Goal: Information Seeking & Learning: Learn about a topic

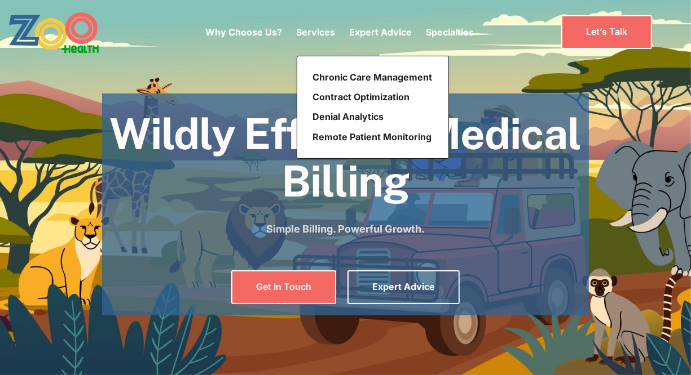
click at [318, 31] on p "Services" at bounding box center [316, 32] width 39 height 14
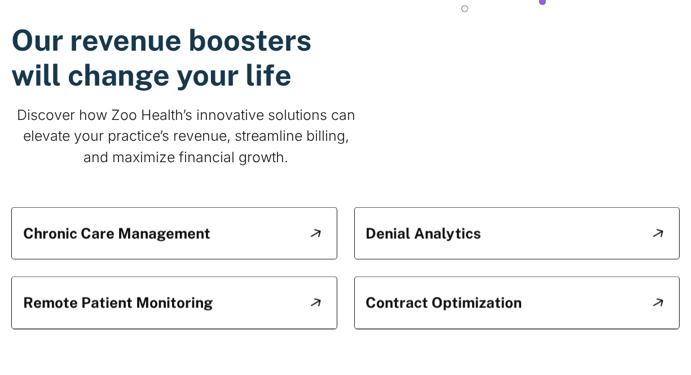
scroll to position [1067, 0]
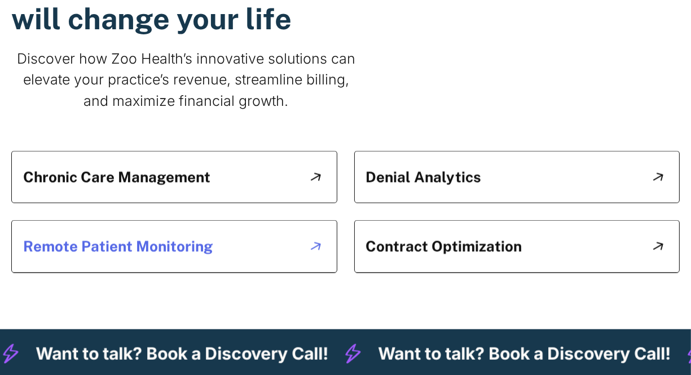
click at [316, 238] on img at bounding box center [315, 247] width 19 height 19
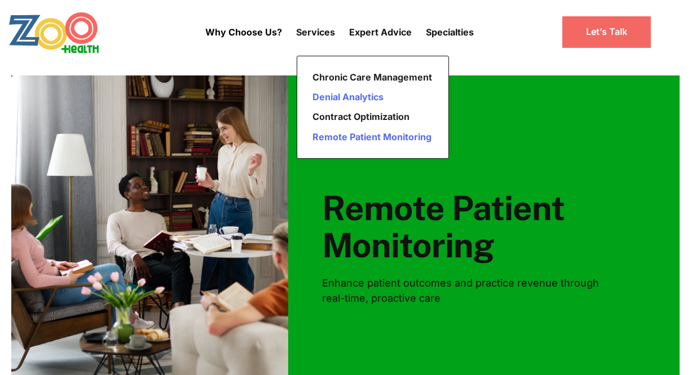
click at [339, 98] on link "Denial Analytics" at bounding box center [372, 97] width 129 height 20
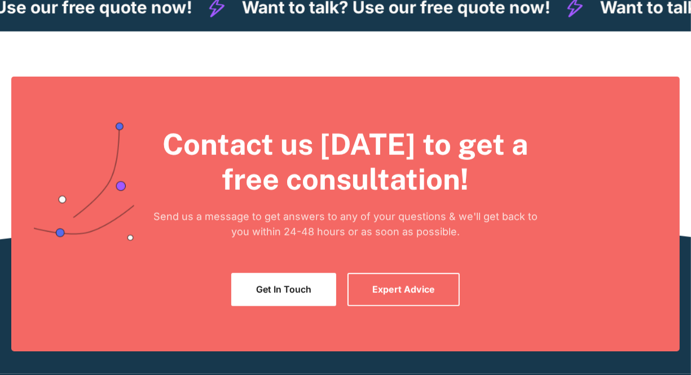
scroll to position [902, 0]
